Goal: Register for event/course

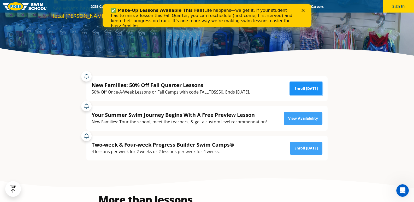
click at [309, 88] on link "Enroll [DATE]" at bounding box center [306, 88] width 32 height 13
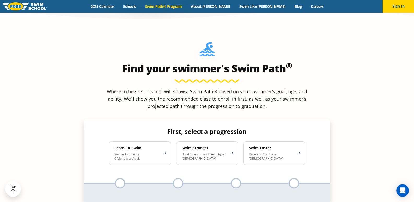
scroll to position [469, 0]
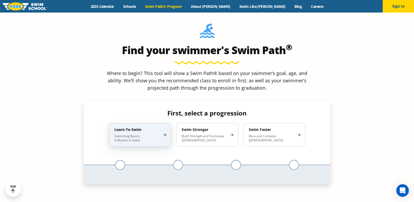
click at [135, 134] on p "Swimming Basics 6 Months to Adult" at bounding box center [137, 138] width 46 height 8
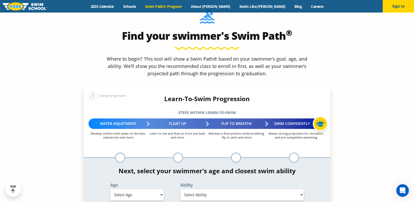
scroll to position [521, 0]
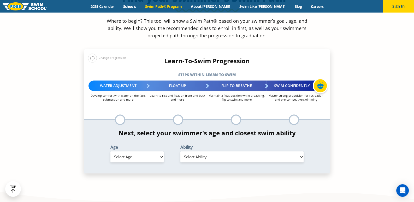
click at [212, 151] on select "Select Ability" at bounding box center [241, 156] width 123 height 11
click at [152, 151] on select "Select Age 6 months - 1 year 1 year 2 years 3 years 4 years 5 years 6 years 7 y…" at bounding box center [136, 156] width 53 height 11
select select "6-years"
click at [110, 151] on select "Select Age 6 months - 1 year 1 year 2 years 3 years 4 years 5 years 6 years 7 y…" at bounding box center [136, 156] width 53 height 11
click at [204, 151] on select "Select Ability First in-water experience When in the water, reliant on a life j…" at bounding box center [241, 156] width 123 height 11
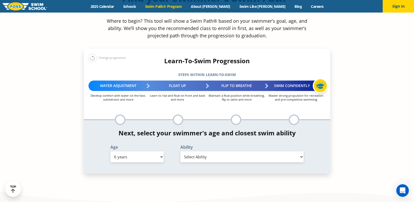
select select "6-years-when-in-the-water-reliant-on-a-life-jacket-or-floatation-device"
click at [180, 151] on select "Select Ability First in-water experience When in the water, reliant on a life j…" at bounding box center [241, 156] width 123 height 11
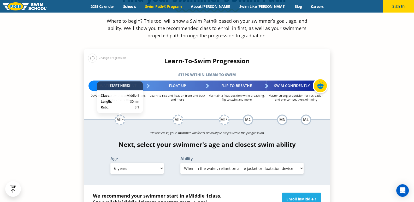
click at [157, 162] on select "Select Age 6 months - 1 year 1 year 2 years 3 years 4 years 5 years 6 years 7 y…" at bounding box center [136, 167] width 53 height 11
select select "3-years"
click at [110, 162] on select "Select Age 6 months - 1 year 1 year 2 years 3 years 4 years 5 years 6 years 7 y…" at bounding box center [136, 167] width 53 height 11
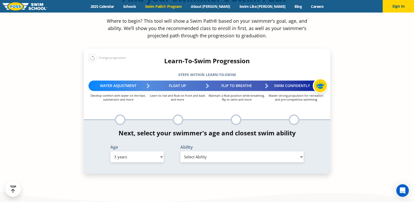
click at [244, 151] on select "Select Ability First in-water experience When in the water, reliant on a life j…" at bounding box center [241, 156] width 123 height 11
select select "3-years-when-in-the-water-reliant-on-a-life-jacket-or-floatation-device"
click at [180, 151] on select "Select Ability First in-water experience When in the water, reliant on a life j…" at bounding box center [241, 156] width 123 height 11
